Goal: Contribute content

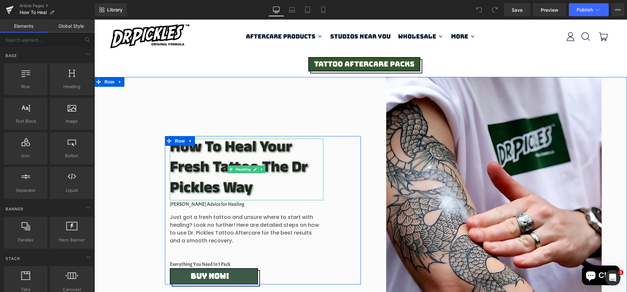
click at [280, 148] on h2 "How To Heal Your Fresh Tattoo The Dr Pickles Way" at bounding box center [246, 169] width 153 height 61
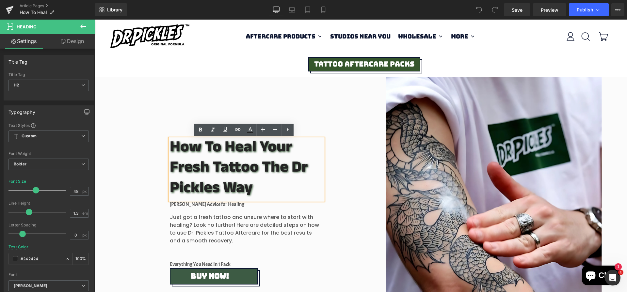
click at [272, 164] on h2 "How To Heal Your Fresh Tattoo The Dr Pickles Way" at bounding box center [246, 169] width 153 height 61
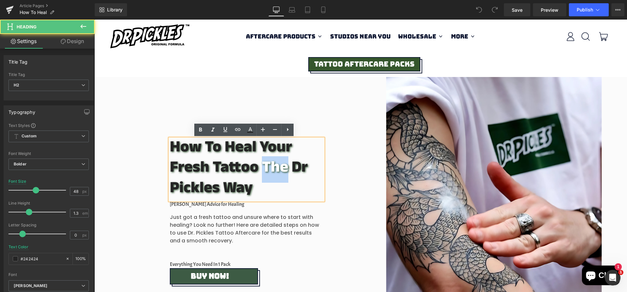
click at [272, 164] on h2 "How To Heal Your Fresh Tattoo The Dr Pickles Way" at bounding box center [246, 169] width 153 height 61
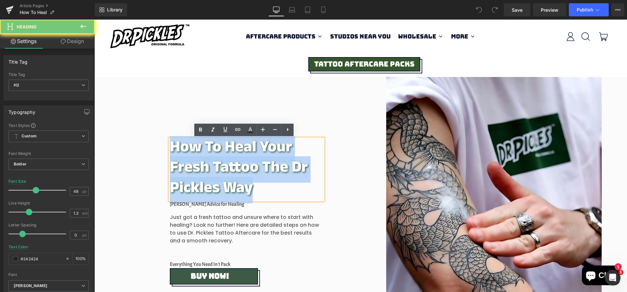
click at [272, 164] on h2 "How To Heal Your Fresh Tattoo The Dr Pickles Way" at bounding box center [246, 169] width 153 height 61
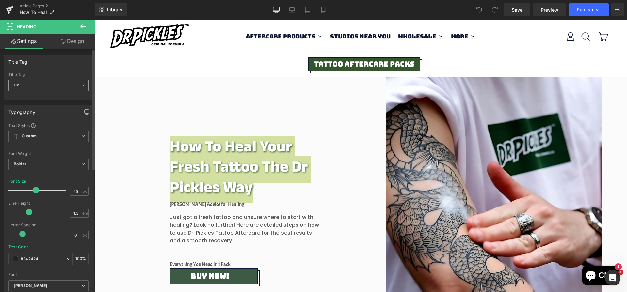
click at [82, 87] on span "H2" at bounding box center [48, 85] width 80 height 11
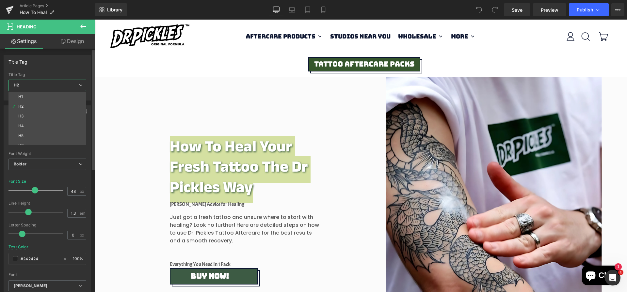
click at [82, 87] on span "H2" at bounding box center [47, 85] width 78 height 11
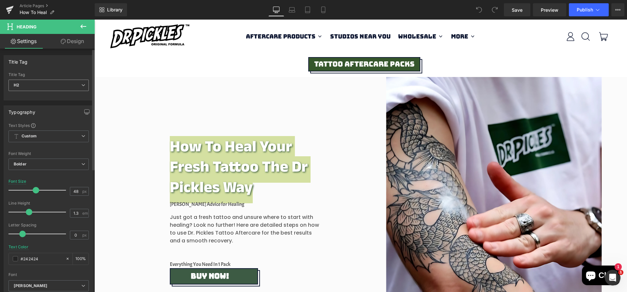
click at [81, 85] on icon at bounding box center [83, 85] width 4 height 4
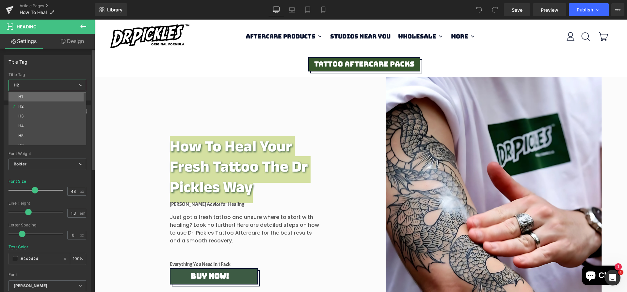
click at [39, 96] on li "H1" at bounding box center [48, 97] width 81 height 10
type input "35"
type input "1.2"
type input "#3a3a3a"
type input "100"
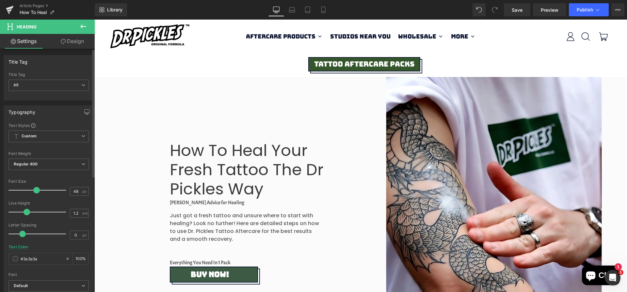
type input "47"
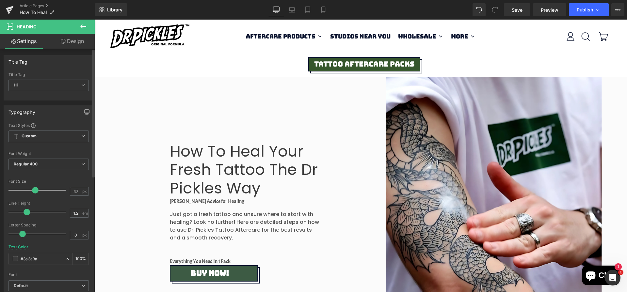
drag, startPoint x: 28, startPoint y: 190, endPoint x: 34, endPoint y: 190, distance: 6.5
click at [34, 190] on span at bounding box center [35, 190] width 7 height 7
click at [577, 13] on button "Publish" at bounding box center [589, 9] width 40 height 13
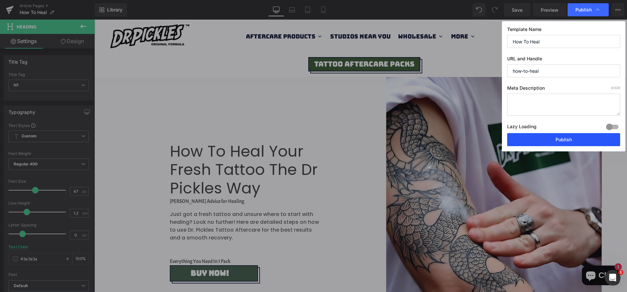
drag, startPoint x: 557, startPoint y: 139, endPoint x: 460, endPoint y: 119, distance: 98.6
click at [557, 139] on button "Publish" at bounding box center [563, 139] width 113 height 13
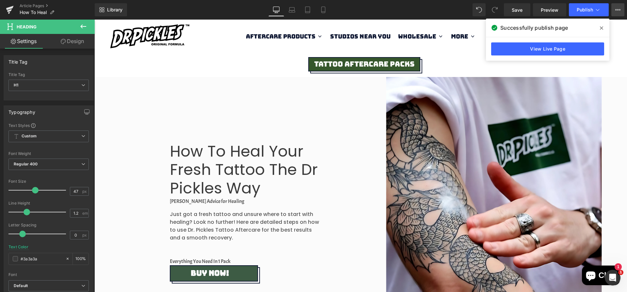
click at [617, 10] on icon at bounding box center [617, 9] width 5 height 5
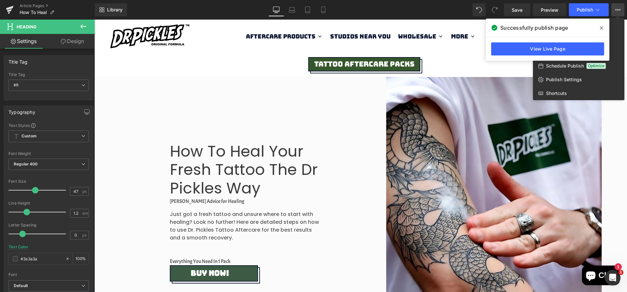
click at [617, 10] on icon at bounding box center [617, 9] width 5 height 5
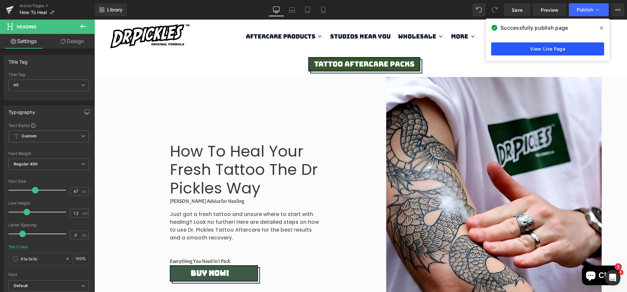
click at [552, 52] on link "View Live Page" at bounding box center [547, 48] width 113 height 13
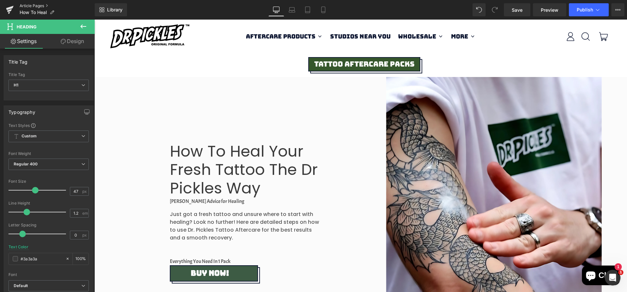
click at [35, 6] on link "Article Pages" at bounding box center [57, 5] width 75 height 5
